Goal: Navigation & Orientation: Find specific page/section

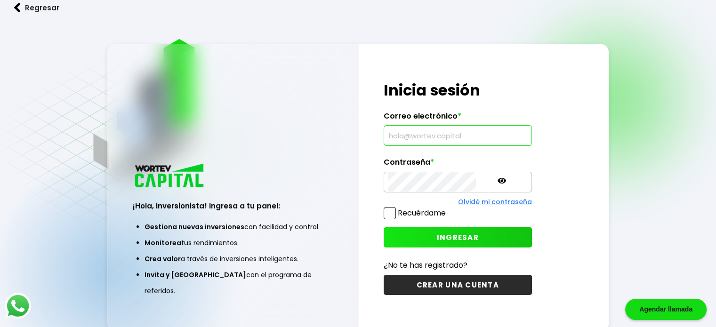
click at [436, 141] on input "text" at bounding box center [458, 136] width 140 height 20
type input "[EMAIL_ADDRESS][DOMAIN_NAME]"
click at [498, 184] on icon at bounding box center [502, 181] width 8 height 8
click at [454, 234] on span "INGRESAR" at bounding box center [458, 238] width 42 height 10
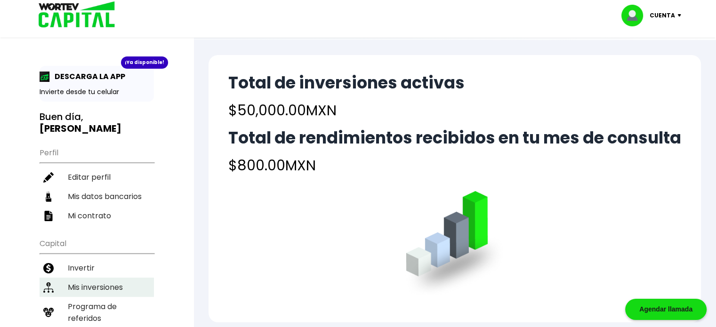
click at [103, 278] on li "Mis inversiones" at bounding box center [97, 287] width 114 height 19
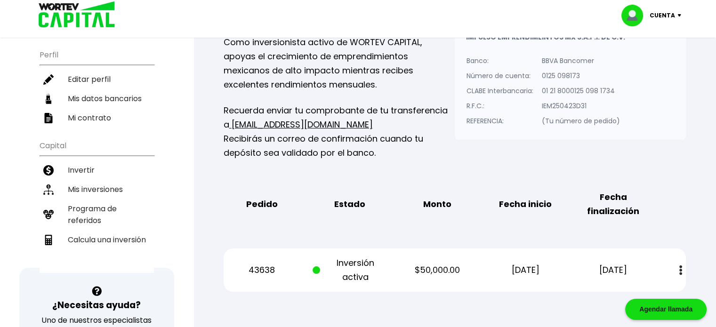
scroll to position [98, 0]
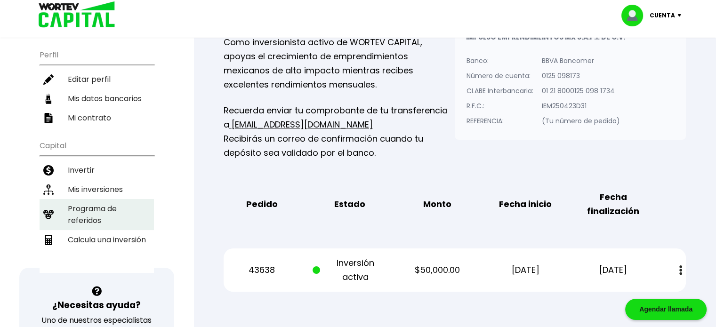
click at [99, 202] on li "Programa de referidos" at bounding box center [97, 214] width 114 height 31
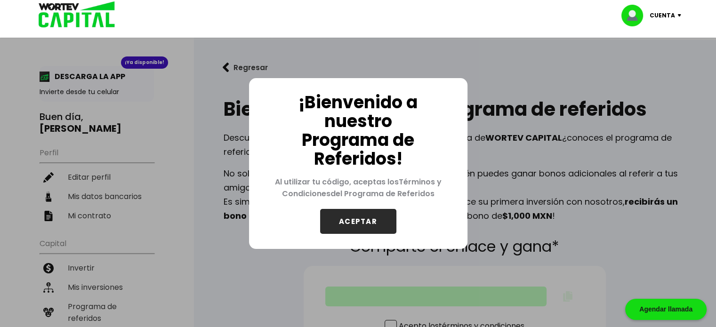
click at [385, 222] on button "ACEPTAR" at bounding box center [358, 221] width 76 height 25
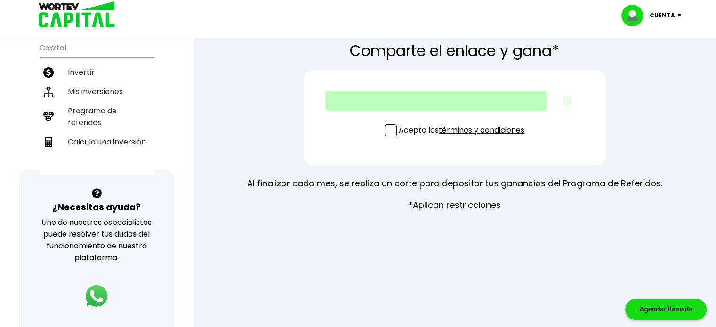
scroll to position [202, 0]
